Goal: Communication & Community: Answer question/provide support

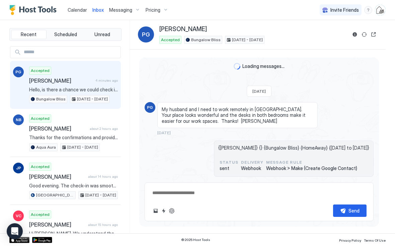
scroll to position [875, 0]
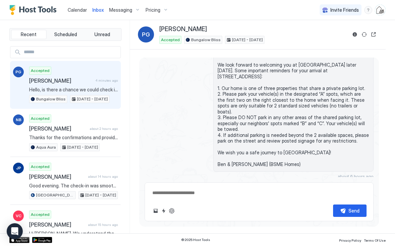
click at [68, 12] on span "Calendar" at bounding box center [77, 10] width 19 height 6
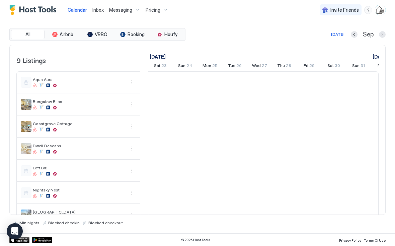
scroll to position [0, 372]
click at [77, 12] on span "Calendar" at bounding box center [77, 10] width 19 height 6
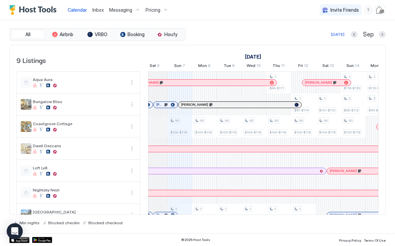
scroll to position [0, 353]
click at [92, 13] on link "Inbox" at bounding box center [97, 9] width 11 height 7
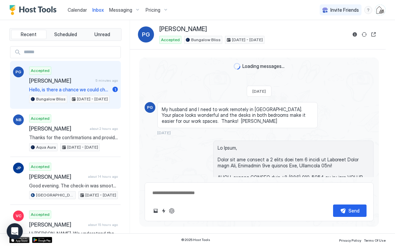
scroll to position [875, 0]
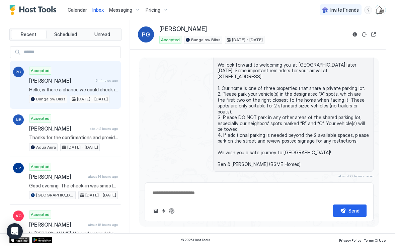
click at [38, 81] on span "[PERSON_NAME]" at bounding box center [61, 80] width 64 height 7
type textarea "*"
click at [69, 12] on span "Calendar" at bounding box center [77, 10] width 19 height 6
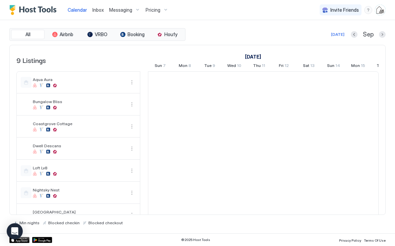
scroll to position [0, 372]
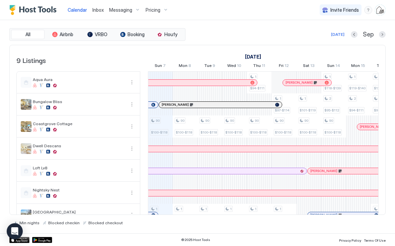
click at [100, 12] on span "Inbox" at bounding box center [97, 10] width 11 height 6
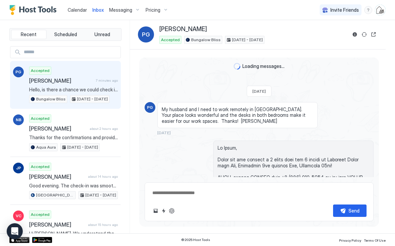
scroll to position [875, 0]
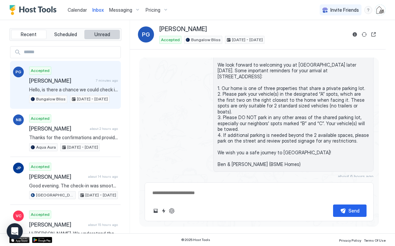
click at [102, 37] on button "Unread" at bounding box center [101, 34] width 35 height 9
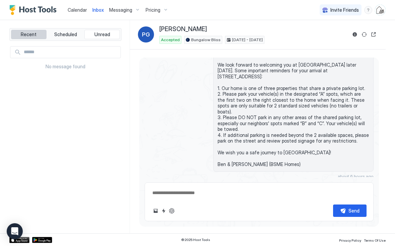
click at [32, 33] on span "Recent" at bounding box center [29, 34] width 16 height 6
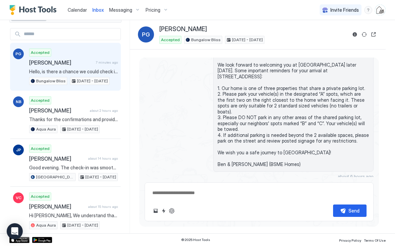
scroll to position [18, 0]
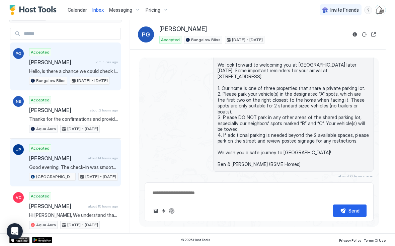
click at [16, 164] on div "JP" at bounding box center [18, 162] width 11 height 37
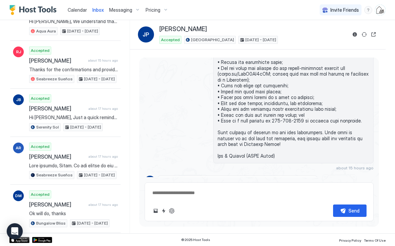
scroll to position [215, 0]
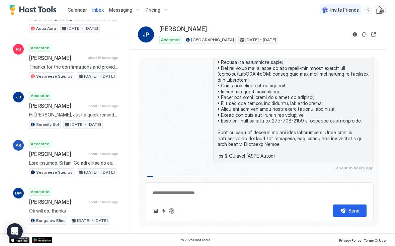
click at [8, 117] on div "Recent Scheduled Unread PG Accepted [PERSON_NAME] 7 minutes ago Hello, is there…" at bounding box center [197, 126] width 395 height 213
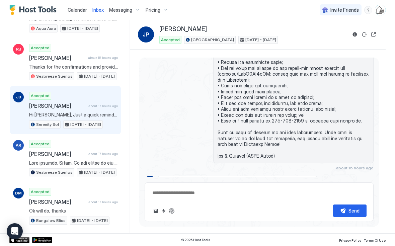
click at [13, 115] on div "JB" at bounding box center [18, 110] width 11 height 37
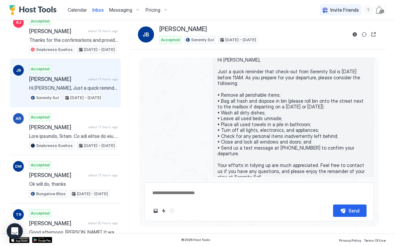
scroll to position [246, 0]
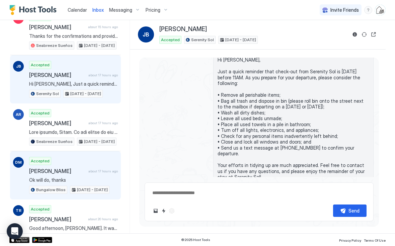
click at [16, 183] on div "DM" at bounding box center [18, 175] width 11 height 37
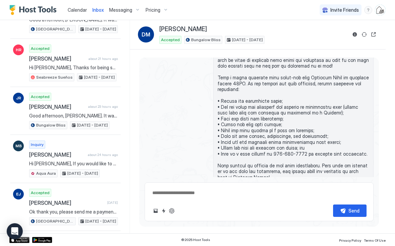
scroll to position [456, 0]
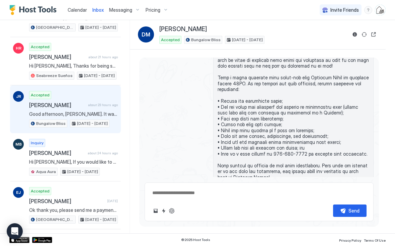
click at [12, 113] on div "JR Accepted [PERSON_NAME] about 23 hours ago Good afternoon, [PERSON_NAME]. It …" at bounding box center [65, 109] width 111 height 48
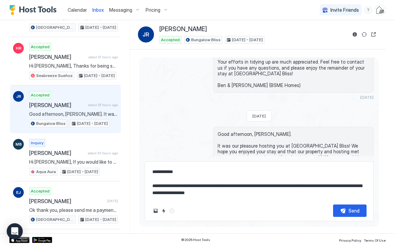
scroll to position [829, 0]
click at [154, 172] on textarea "**********" at bounding box center [259, 182] width 215 height 33
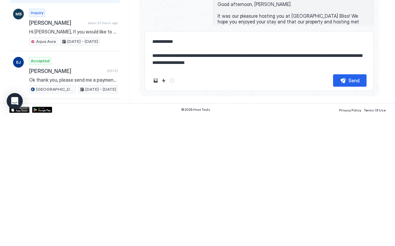
click at [153, 166] on textarea "**********" at bounding box center [259, 182] width 215 height 33
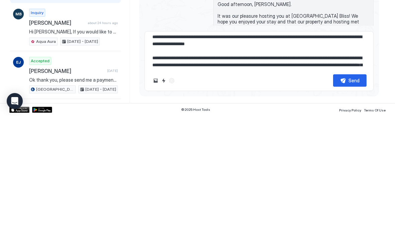
type textarea "**********"
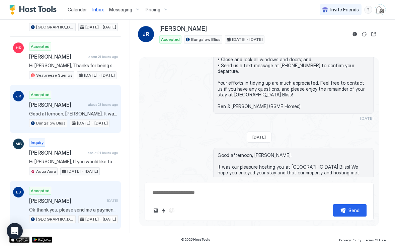
click at [11, 204] on div "EJ Accepted [PERSON_NAME] [DATE] Ok thank you, please send me a payment link. […" at bounding box center [65, 205] width 111 height 48
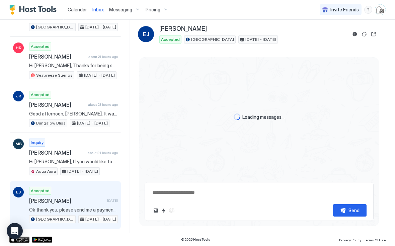
scroll to position [500, 0]
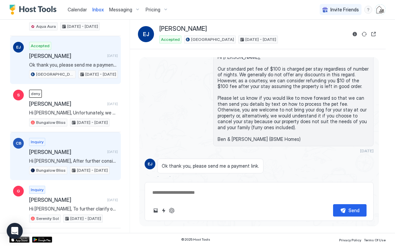
click at [10, 157] on div "CB Inquiry [PERSON_NAME] [DATE] Hi [PERSON_NAME], After further consideration, …" at bounding box center [65, 157] width 111 height 48
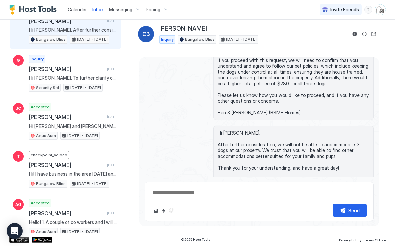
click at [76, 8] on span "Calendar" at bounding box center [77, 10] width 19 height 6
